Goal: Navigation & Orientation: Find specific page/section

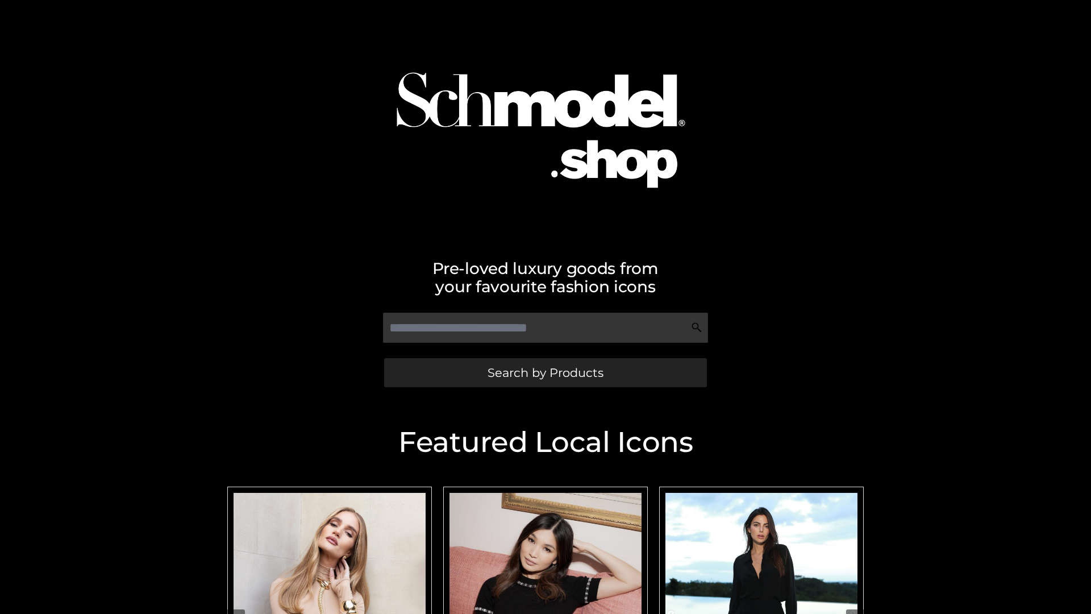
click at [545, 372] on span "Search by Products" at bounding box center [546, 373] width 116 height 12
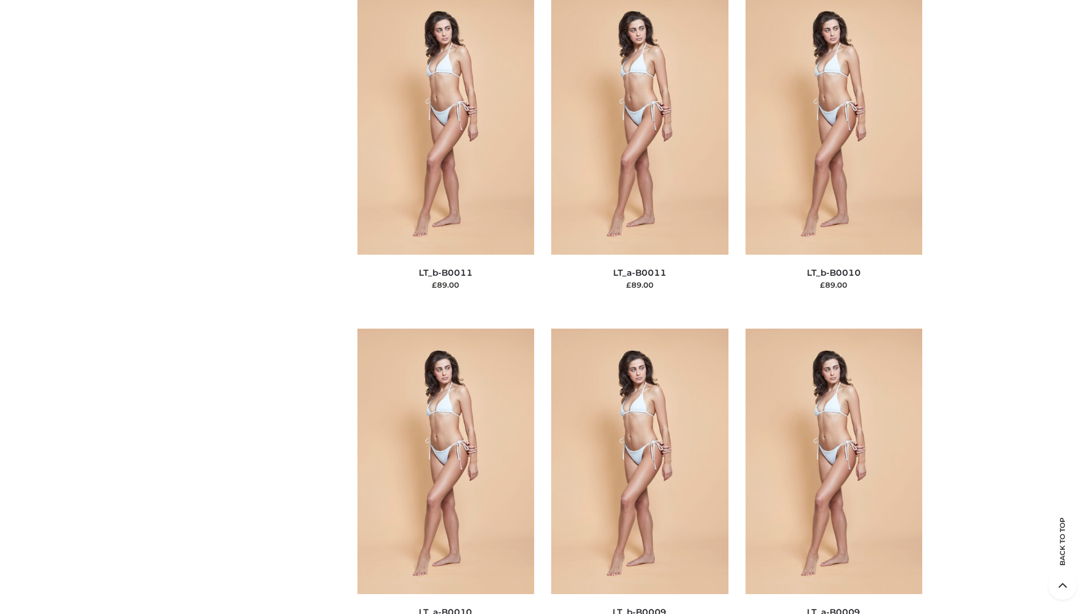
scroll to position [5104, 0]
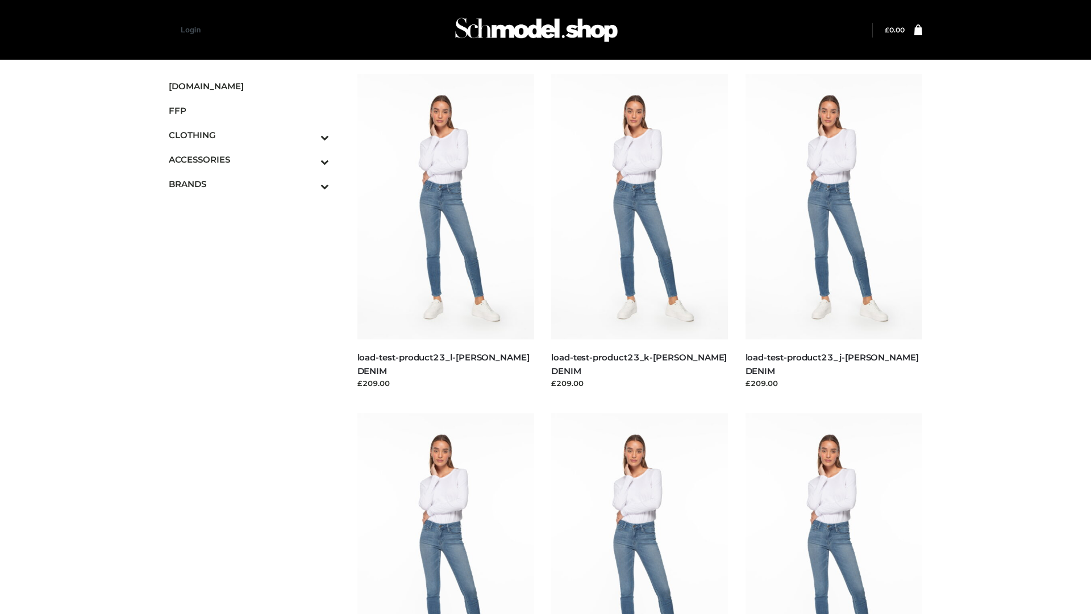
scroll to position [997, 0]
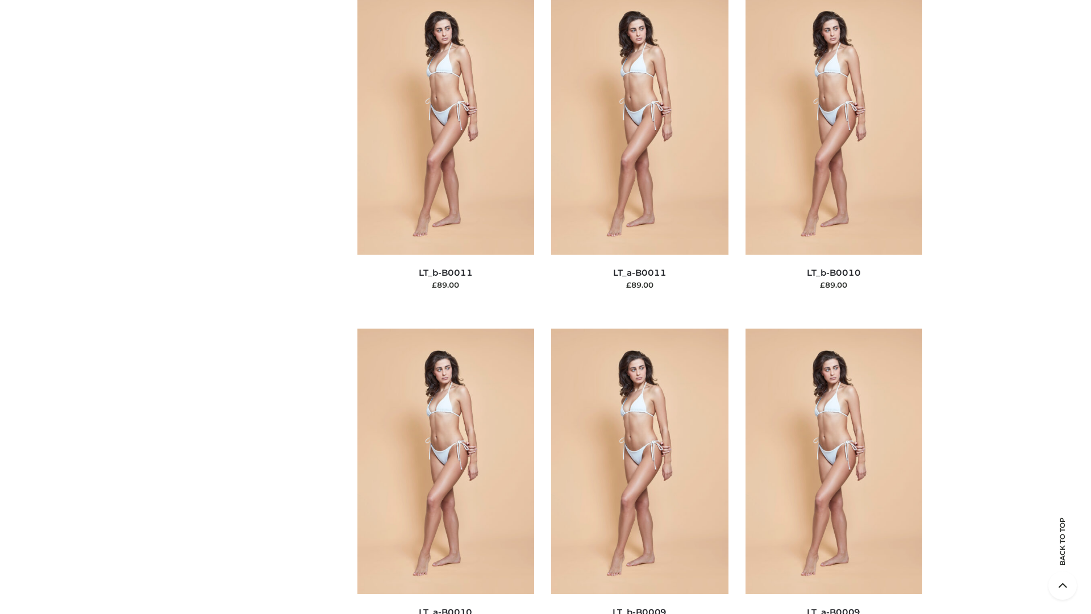
scroll to position [5104, 0]
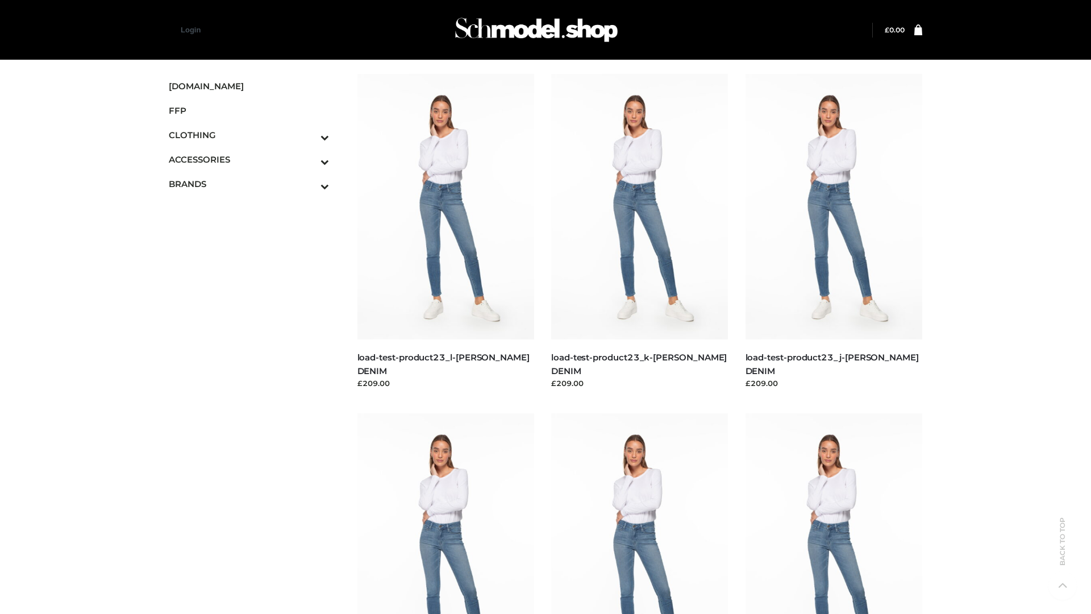
scroll to position [997, 0]
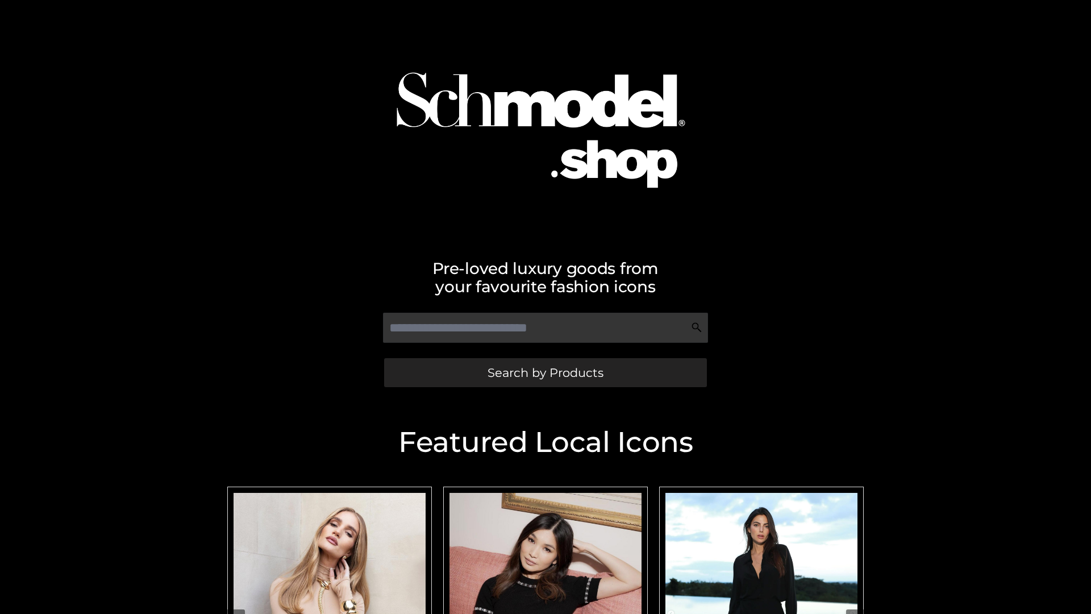
click at [545, 372] on span "Search by Products" at bounding box center [546, 373] width 116 height 12
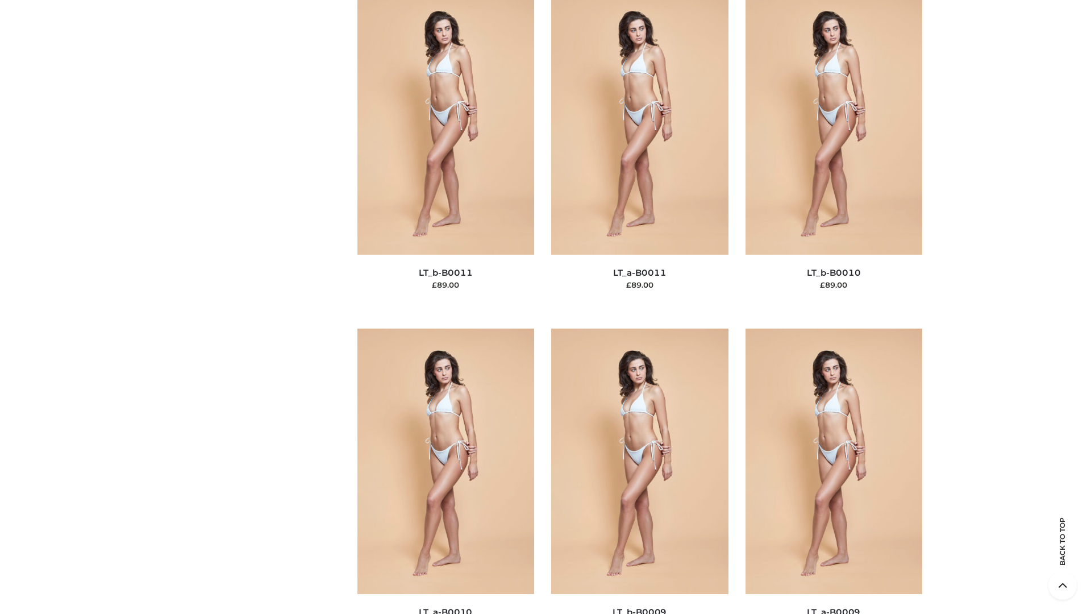
scroll to position [5104, 0]
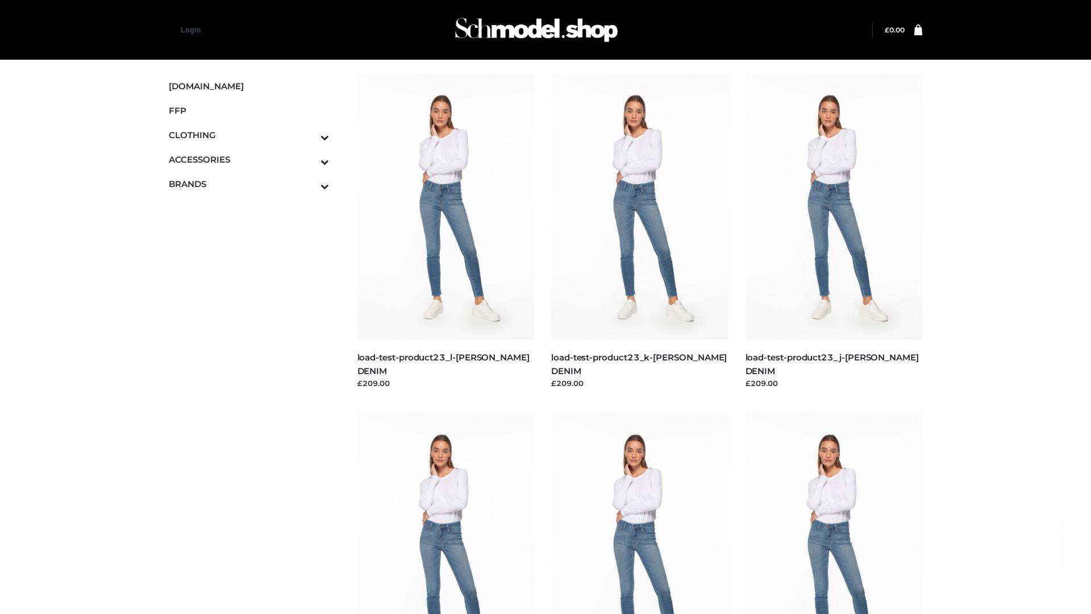
scroll to position [997, 0]
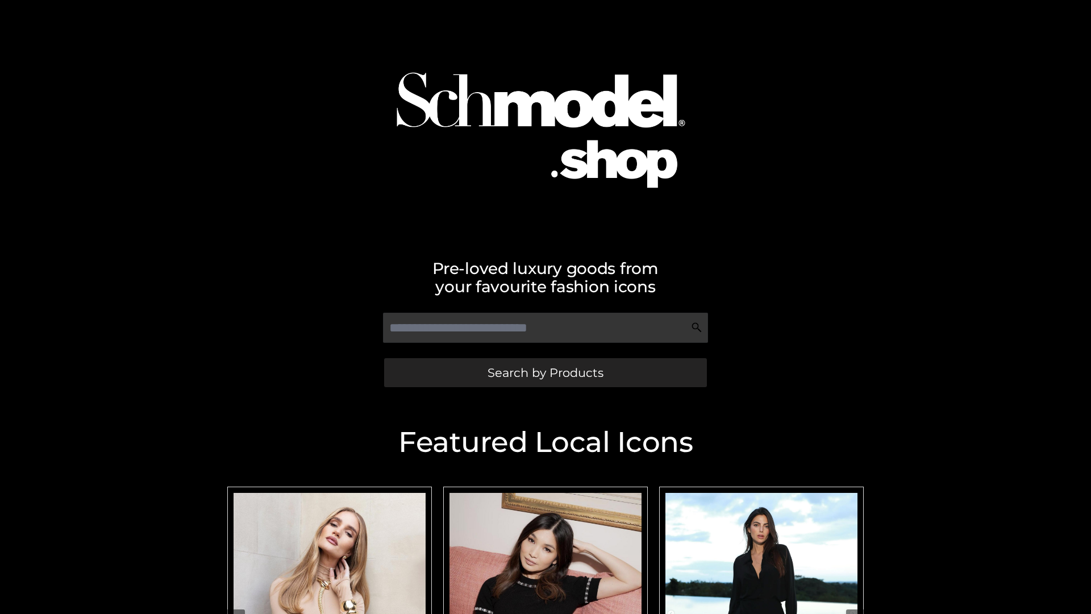
click at [545, 372] on span "Search by Products" at bounding box center [546, 373] width 116 height 12
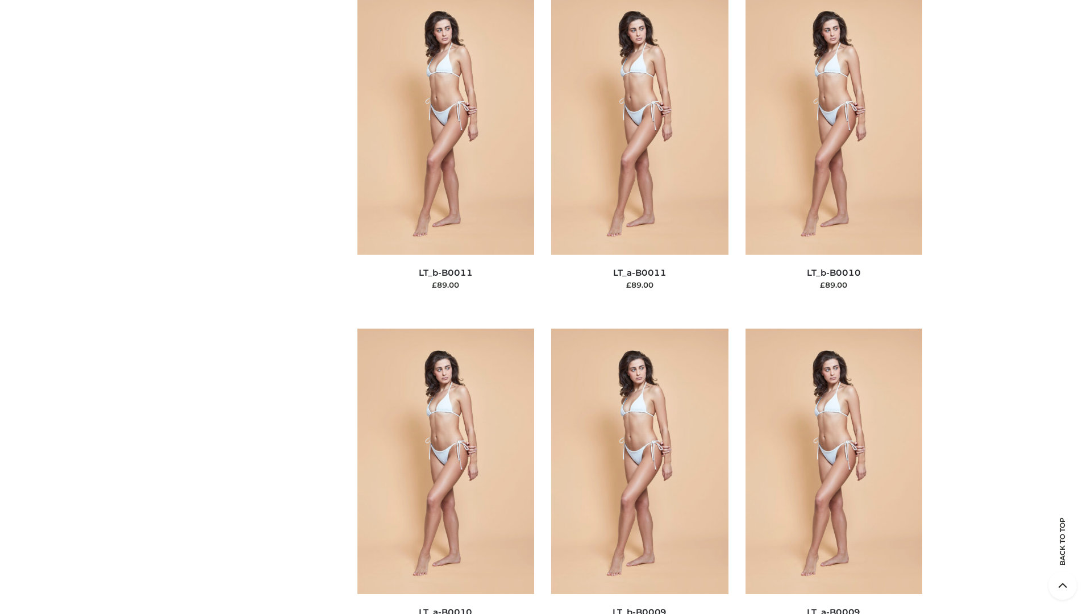
scroll to position [5104, 0]
